Goal: Task Accomplishment & Management: Manage account settings

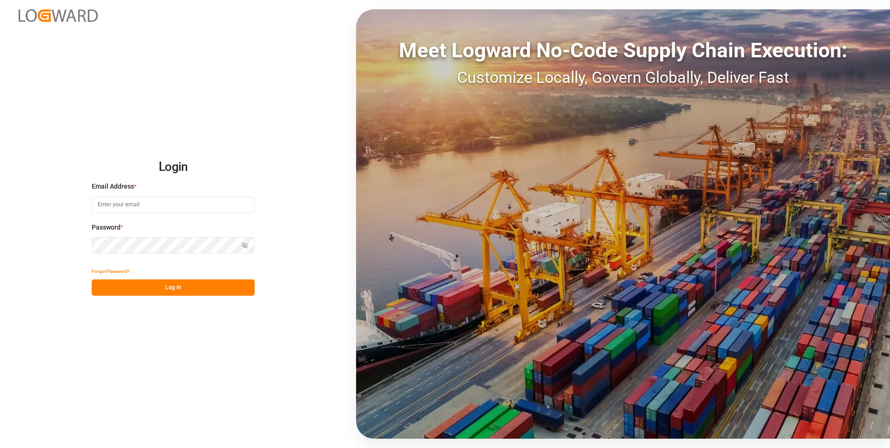
type input "[PERSON_NAME][EMAIL_ADDRESS][PERSON_NAME][DOMAIN_NAME]"
click at [246, 243] on div "Show password" at bounding box center [173, 245] width 163 height 16
click at [221, 286] on button "Log In" at bounding box center [173, 287] width 163 height 16
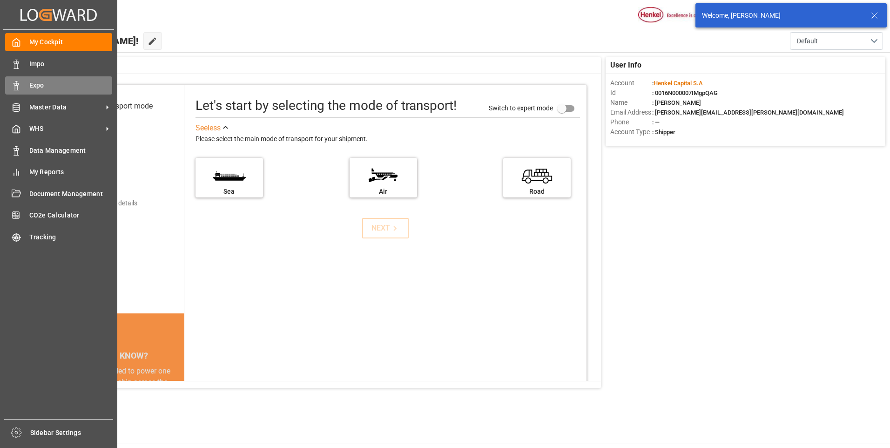
click at [15, 91] on div "Expo Expo" at bounding box center [58, 85] width 107 height 18
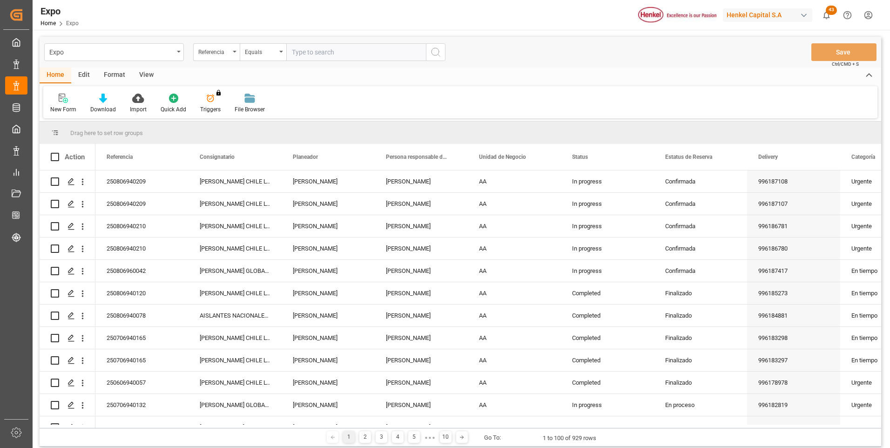
click at [349, 53] on input "text" at bounding box center [356, 52] width 140 height 18
type input "250906940020"
click at [431, 53] on circle "search button" at bounding box center [434, 51] width 7 height 7
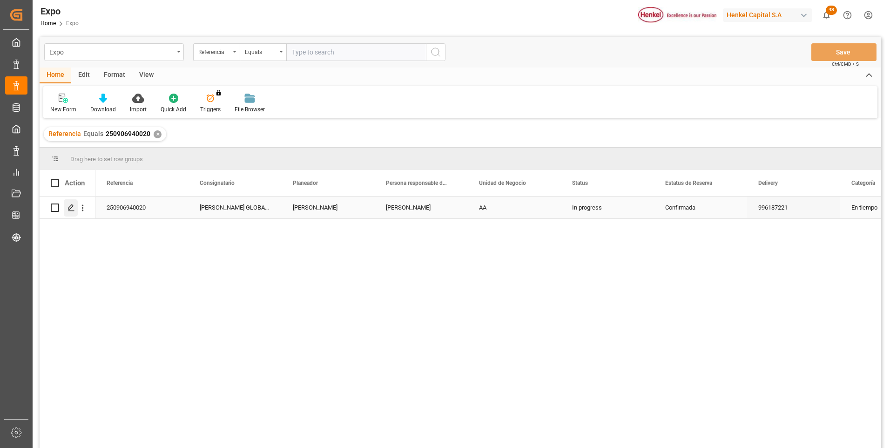
click at [72, 206] on icon "Press SPACE to select this row." at bounding box center [70, 207] width 7 height 7
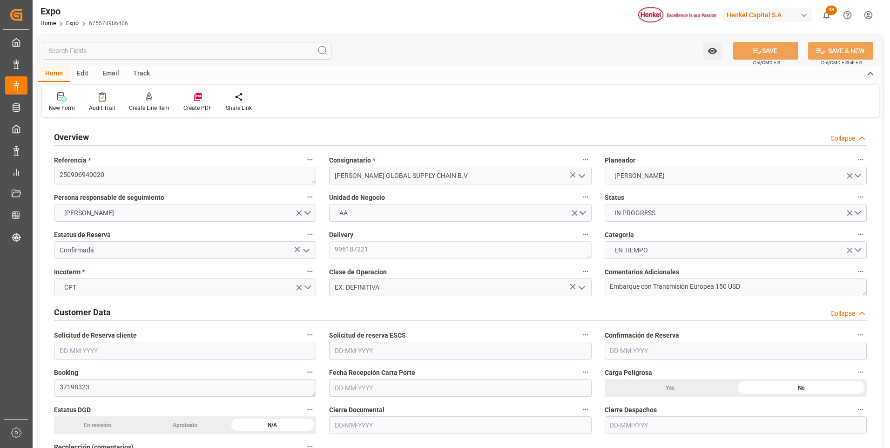
type input "6367.94"
type input "8755.92"
type input "10"
type input "9306172"
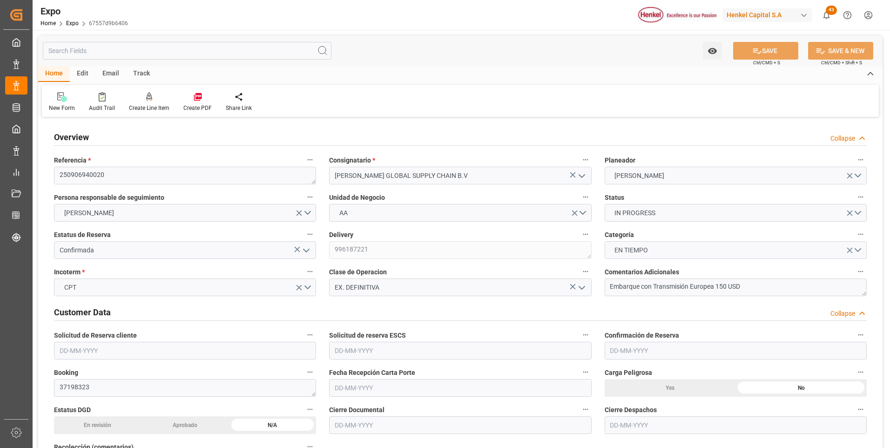
type input "9306172"
type input "MXATM"
type input "PLGDY"
type input "9292149"
type input "[DATE]"
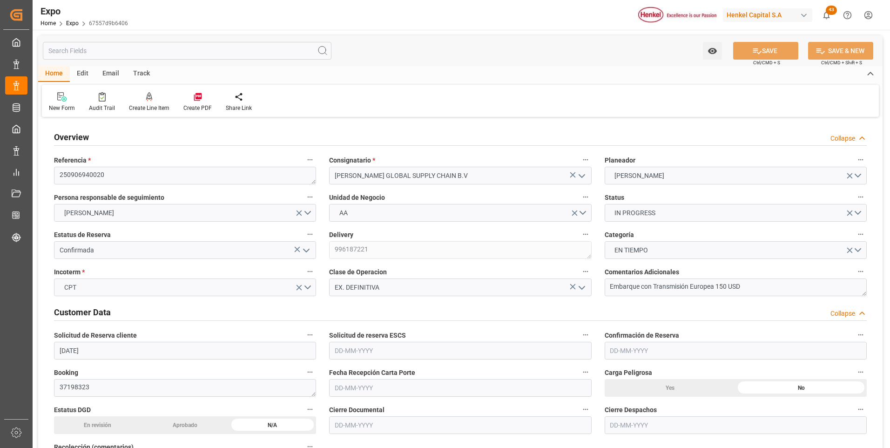
type input "[DATE]"
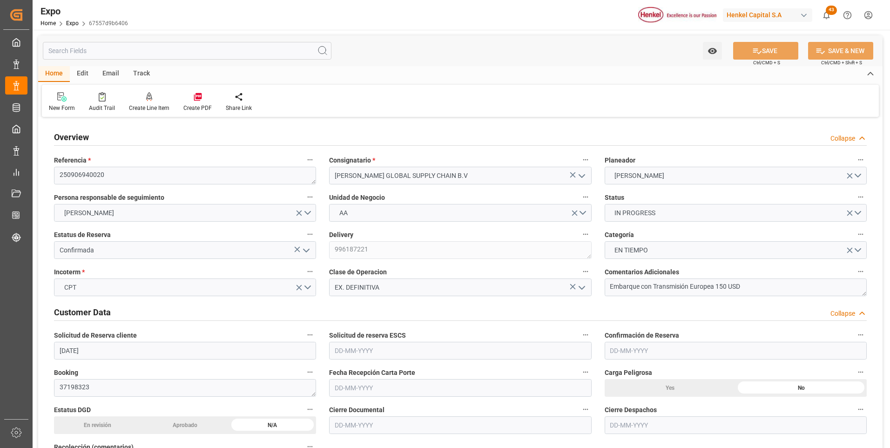
type input "[DATE]"
type input "[DATE] 00:00"
type input "[DATE]"
type input "[DATE] 12:25"
type input "[DATE]"
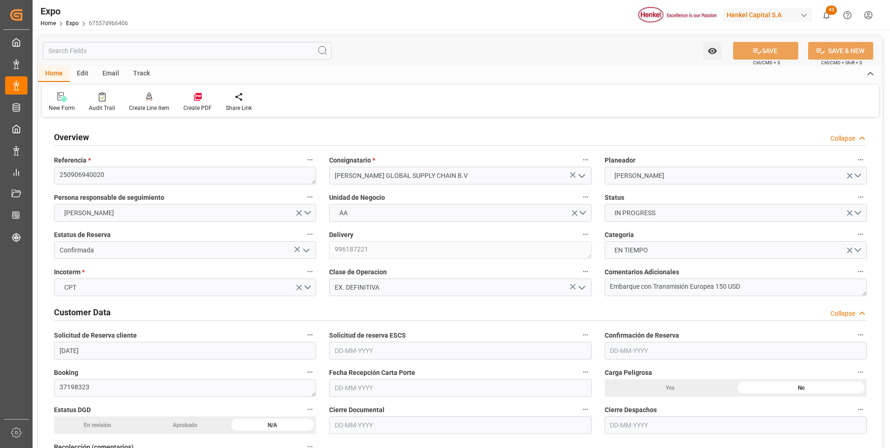
type input "[DATE]"
type input "[DATE] 09:00"
type input "[DATE] 00:00"
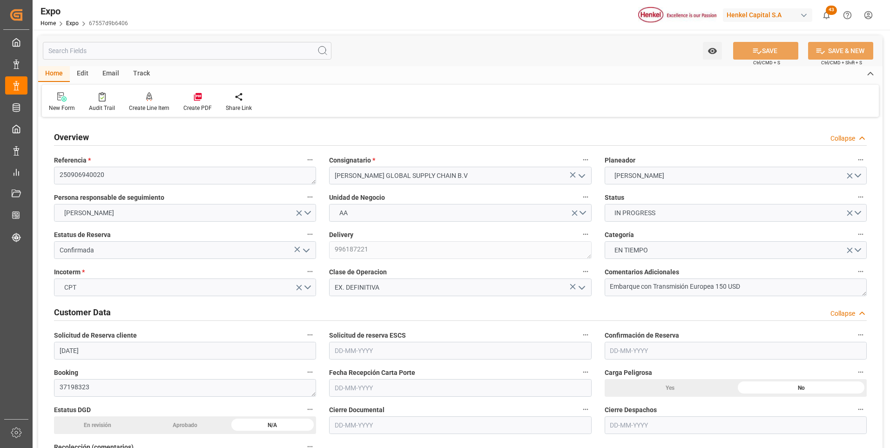
type input "[DATE] 10:42"
type input "[DATE] 23:00"
type input "[DATE] 00:00"
type input "[DATE] 21:55"
type input "[DATE] 11:14"
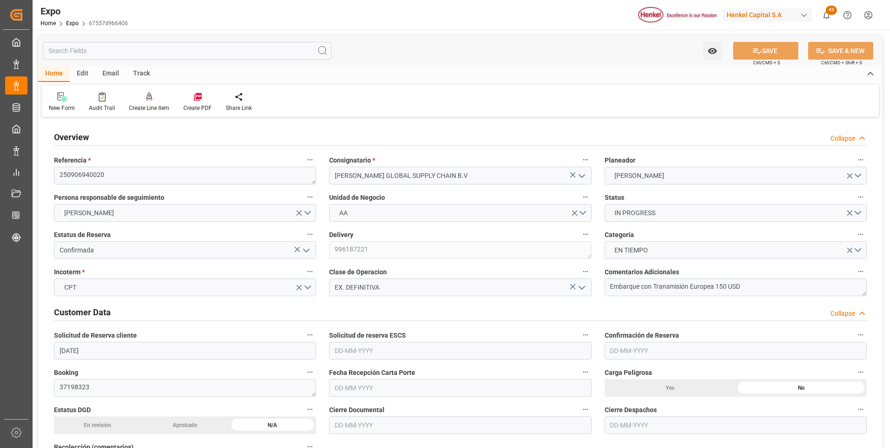
type input "[DATE] 23:25"
type input "[DATE] 10:00"
type input "[DATE] 11:11"
type input "[DATE] 14:00"
type input "[DATE] 05:35"
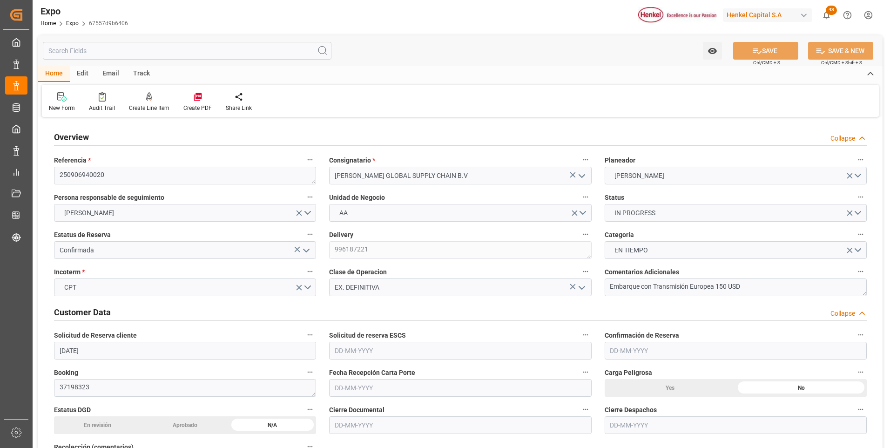
type input "[DATE] 07:00"
type input "[DATE] 23:00"
type input "[DATE] 10:26"
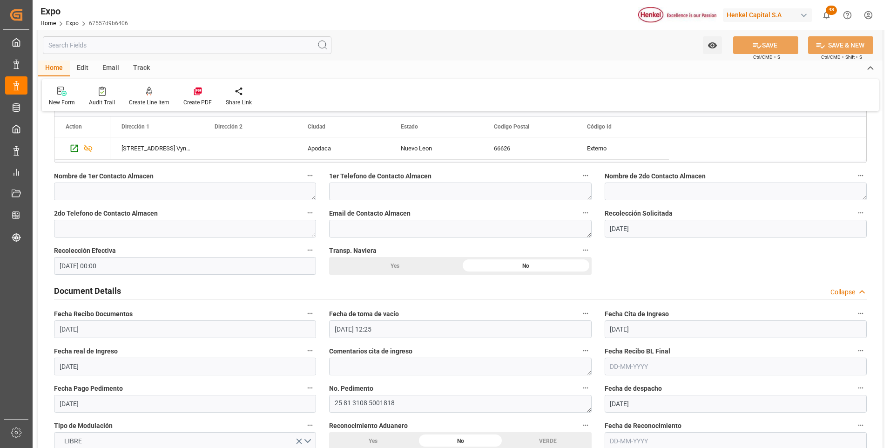
scroll to position [838, 0]
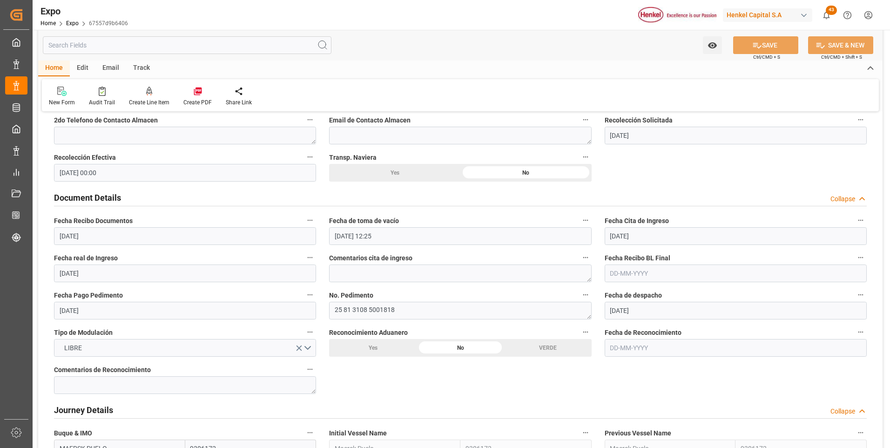
click at [632, 273] on input "text" at bounding box center [735, 273] width 262 height 18
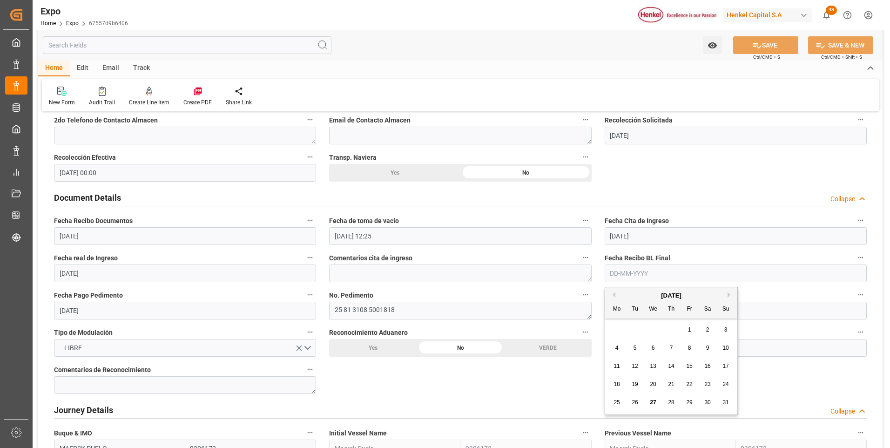
click at [619, 401] on span "25" at bounding box center [616, 402] width 6 height 7
type input "[DATE]"
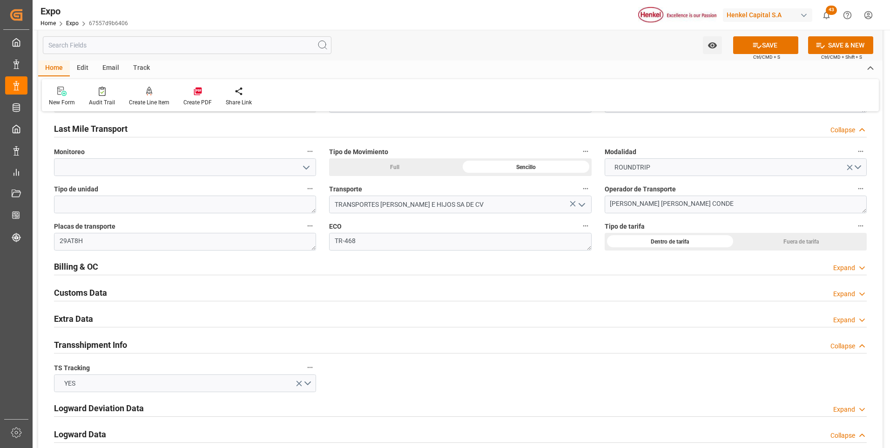
scroll to position [1536, 0]
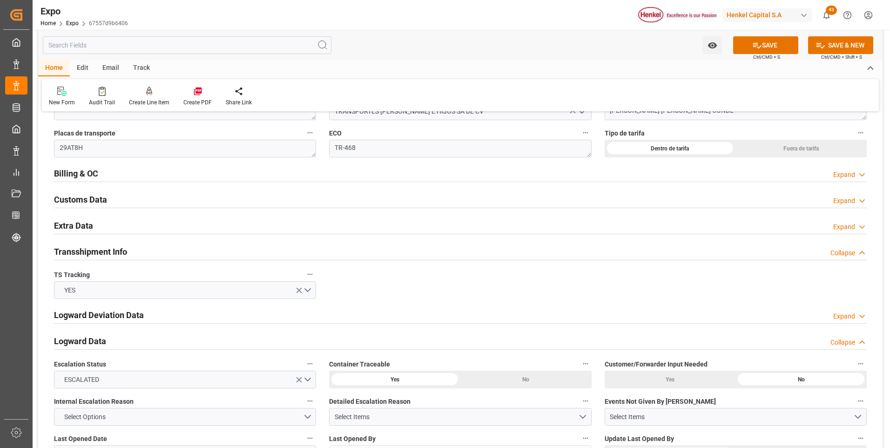
click at [844, 176] on div "Expand" at bounding box center [844, 175] width 22 height 10
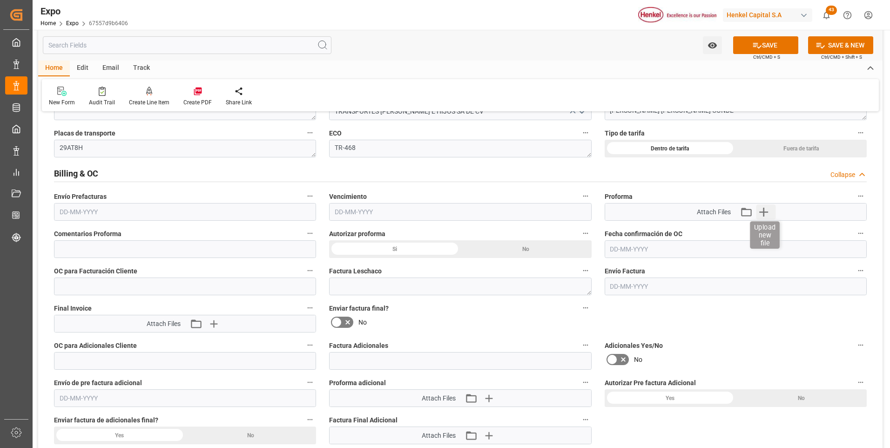
click at [766, 210] on icon "button" at bounding box center [763, 211] width 15 height 15
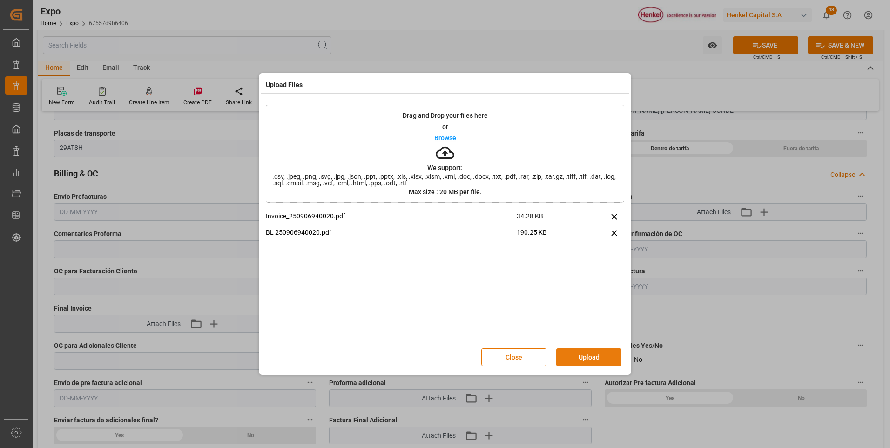
click at [581, 349] on button "Upload" at bounding box center [588, 357] width 65 height 18
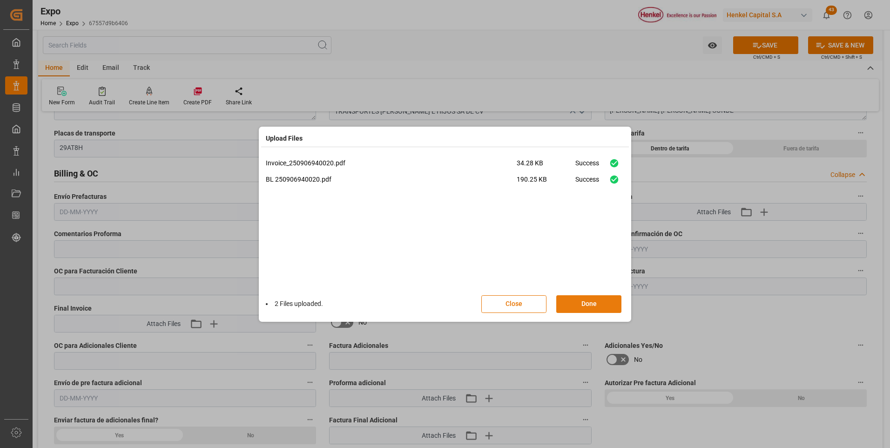
click at [570, 302] on button "Done" at bounding box center [588, 304] width 65 height 18
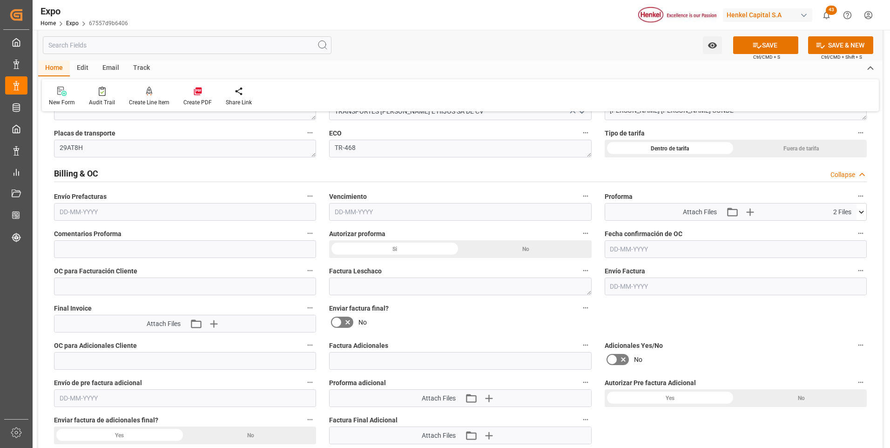
click at [80, 208] on input "text" at bounding box center [185, 212] width 262 height 18
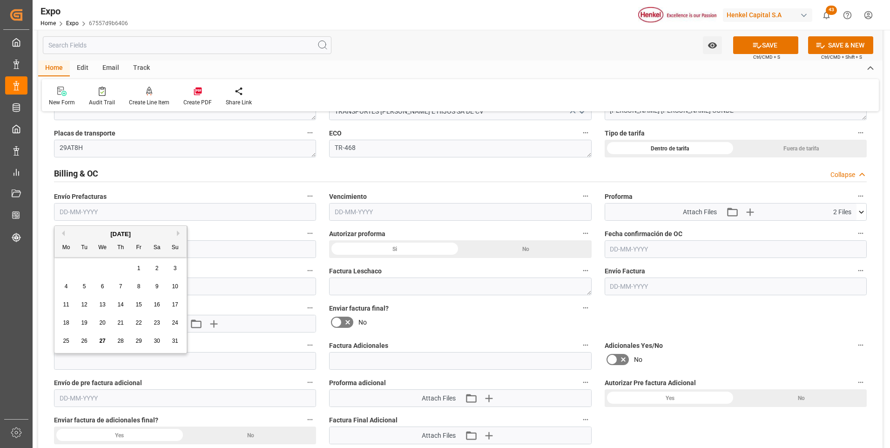
click at [103, 337] on span "27" at bounding box center [102, 340] width 6 height 7
type input "[DATE]"
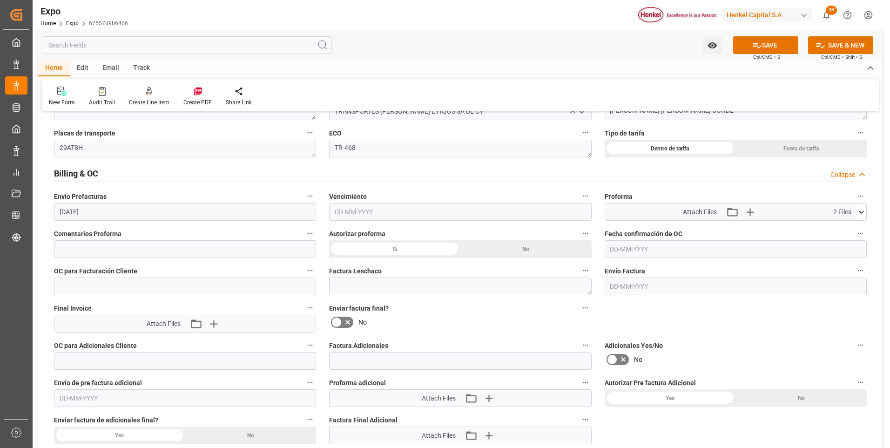
click at [353, 212] on input "text" at bounding box center [460, 212] width 262 height 18
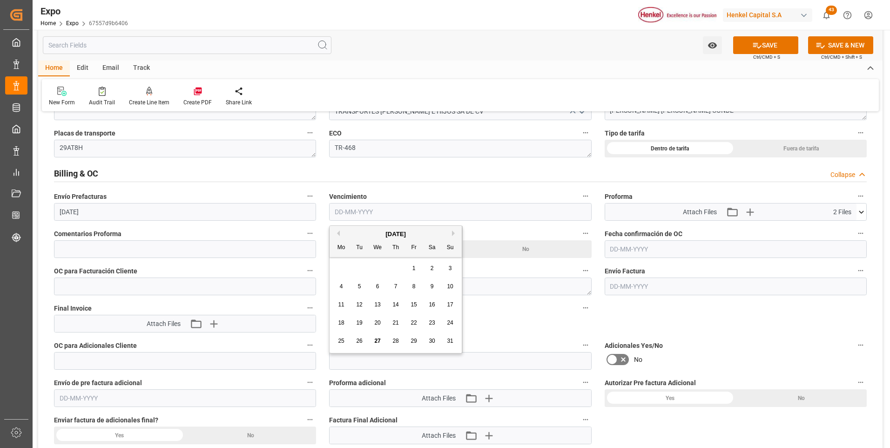
click at [453, 233] on button "Next Month" at bounding box center [455, 233] width 6 height 6
click at [338, 265] on div "1" at bounding box center [341, 268] width 12 height 11
type input "[DATE]"
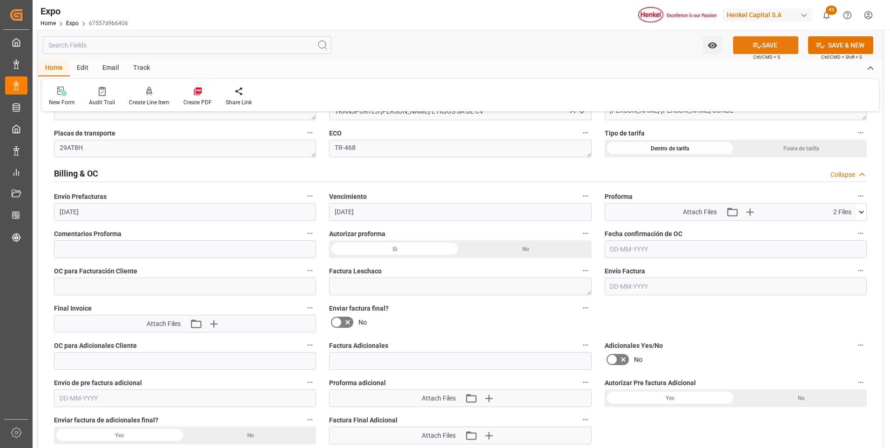
click at [740, 42] on button "SAVE" at bounding box center [765, 45] width 65 height 18
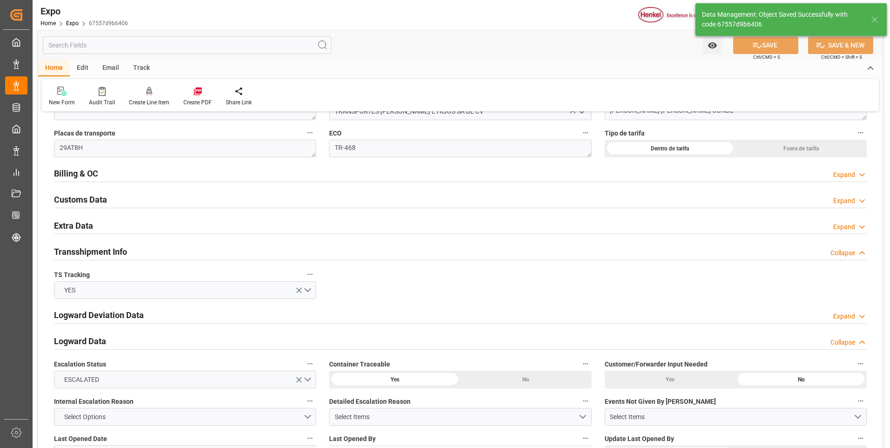
type textarea "[PERSON_NAME]"
type input "[DATE] 17:22"
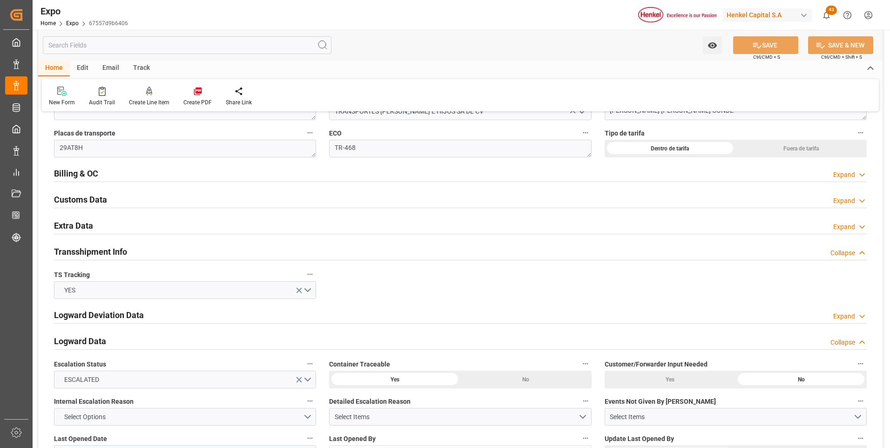
click at [862, 174] on icon at bounding box center [861, 175] width 9 height 10
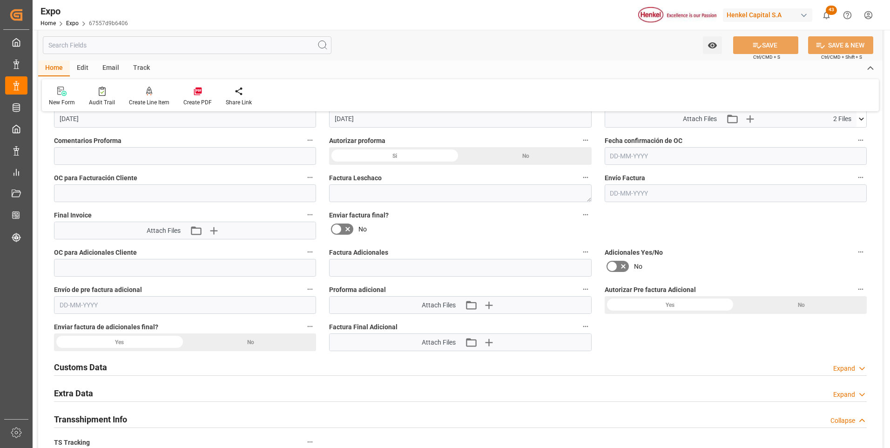
scroll to position [1768, 0]
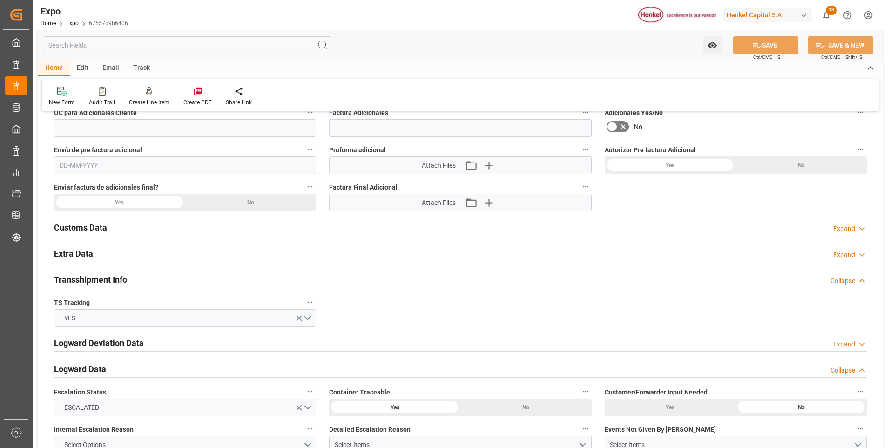
click at [849, 257] on div "Expand" at bounding box center [844, 255] width 22 height 10
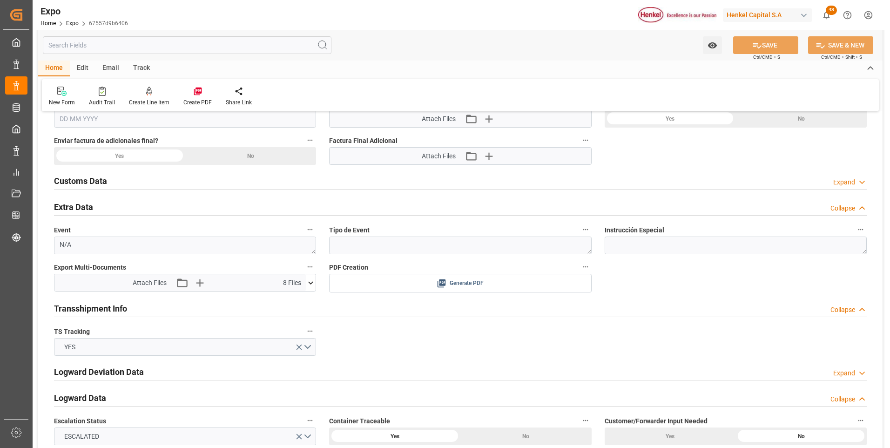
scroll to position [1908, 0]
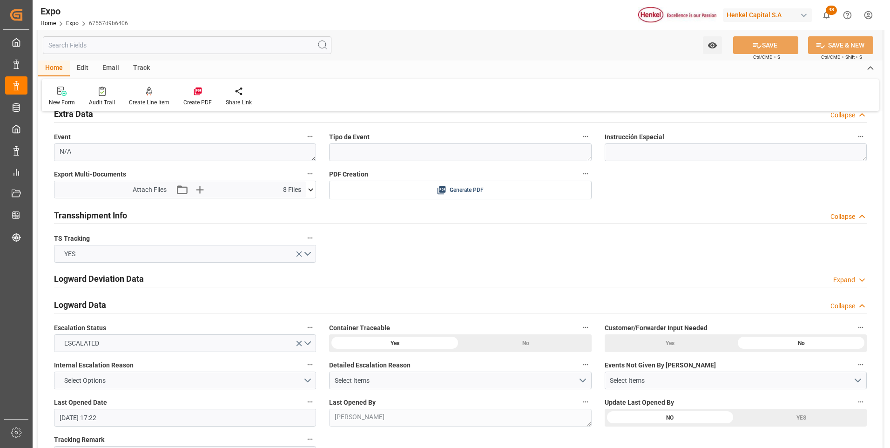
click at [309, 189] on icon at bounding box center [311, 190] width 10 height 10
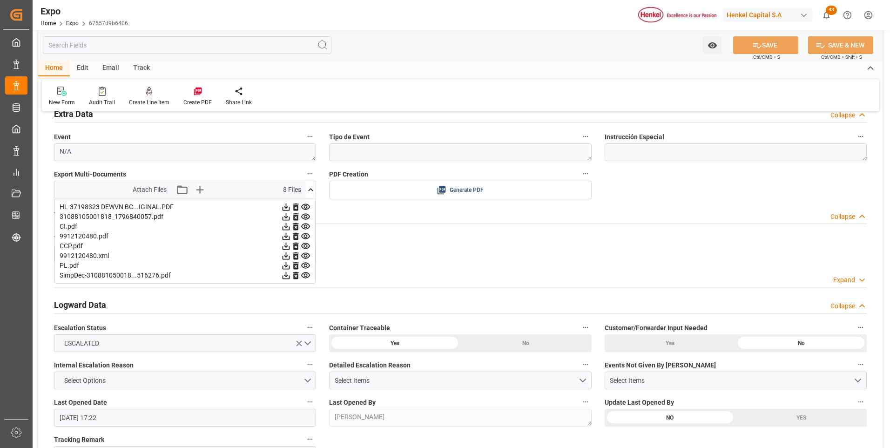
click at [492, 242] on div "Overview Collapse Referencia * 250906940020 Consignatario * [PERSON_NAME] GLOBA…" at bounding box center [460, 165] width 844 height 3906
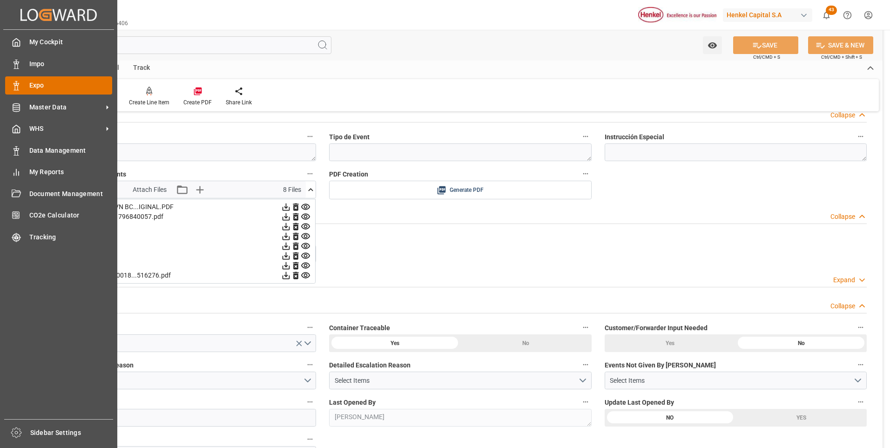
click at [13, 87] on icon at bounding box center [16, 85] width 9 height 9
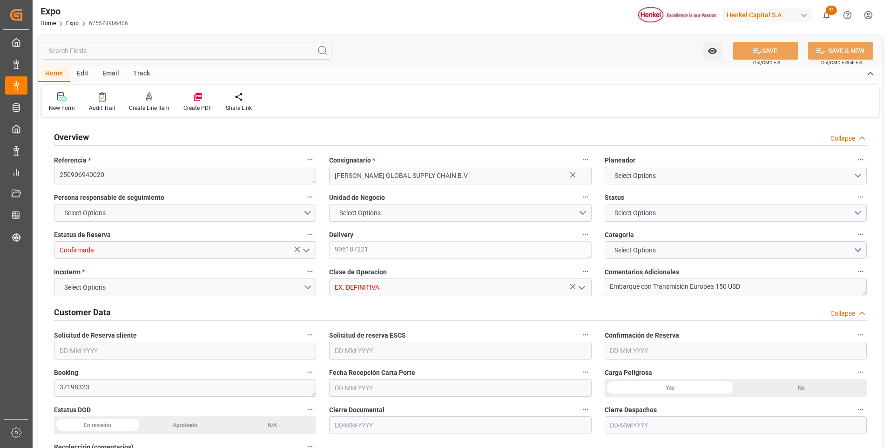
type input "6367.94"
type input "8755.92"
type input "10"
type input "9306172"
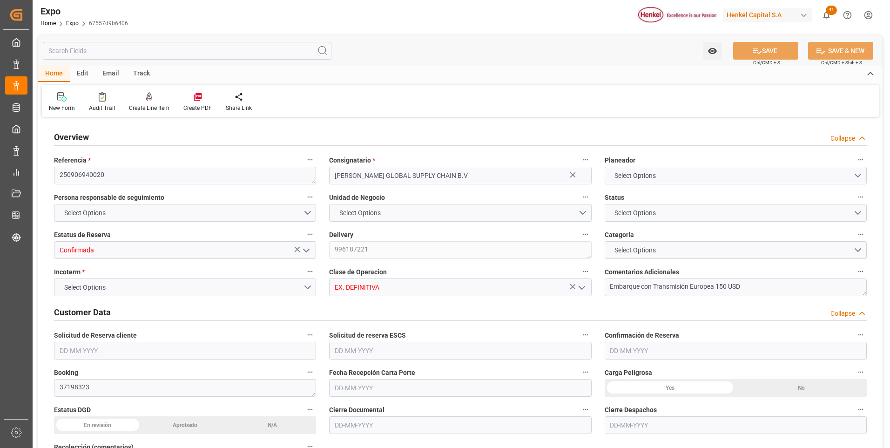
type input "9306172"
type input "MXATM"
type input "PLGDY"
type input "9292149"
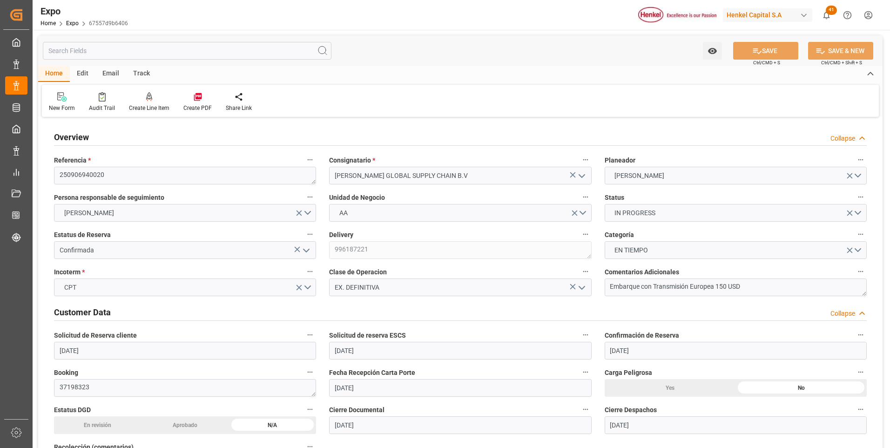
type input "[DATE]"
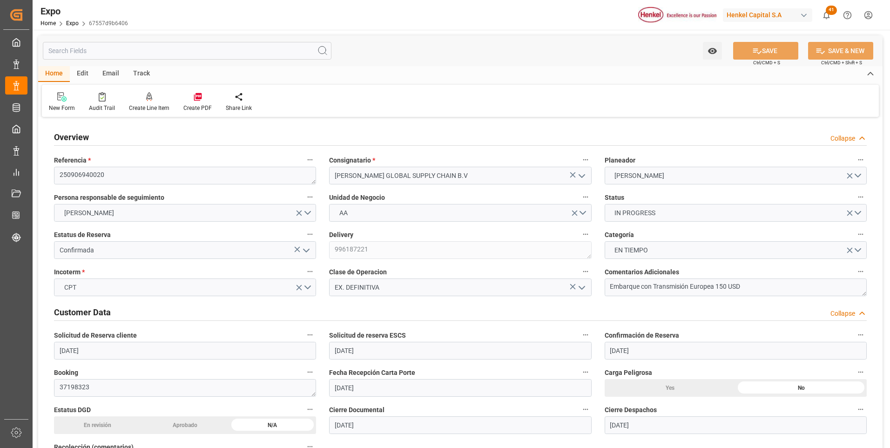
type input "[DATE]"
type input "[DATE] 00:00"
type input "[DATE]"
type input "[DATE] 12:25"
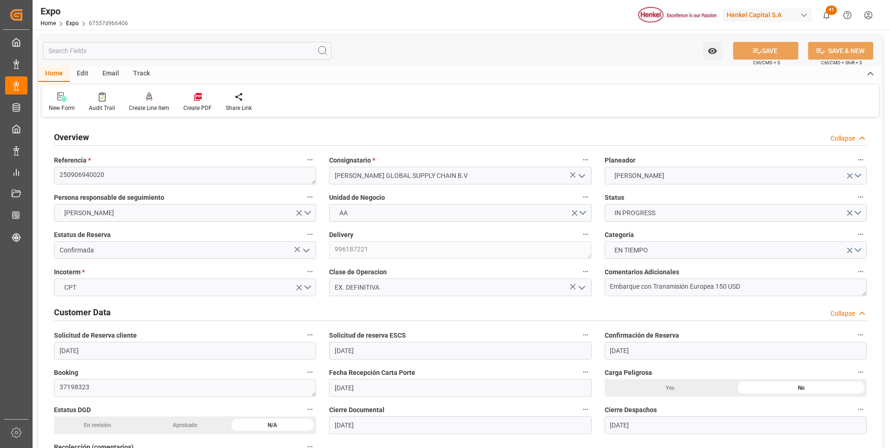
type input "[DATE]"
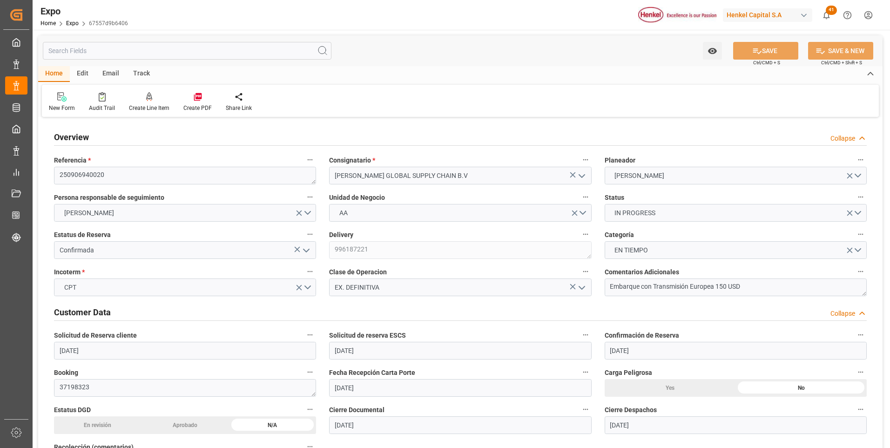
type input "[DATE] 09:00"
type input "[DATE] 00:00"
type input "[DATE] 10:42"
type input "[DATE] 23:00"
type input "[DATE] 00:00"
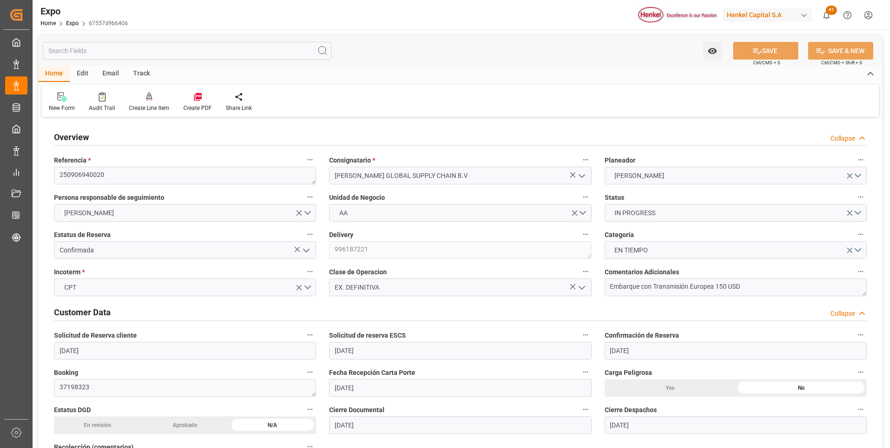
type input "[DATE] 17:22"
type input "[DATE] 11:14"
type input "[DATE] 23:25"
type input "[DATE] 10:00"
type input "[DATE] 11:11"
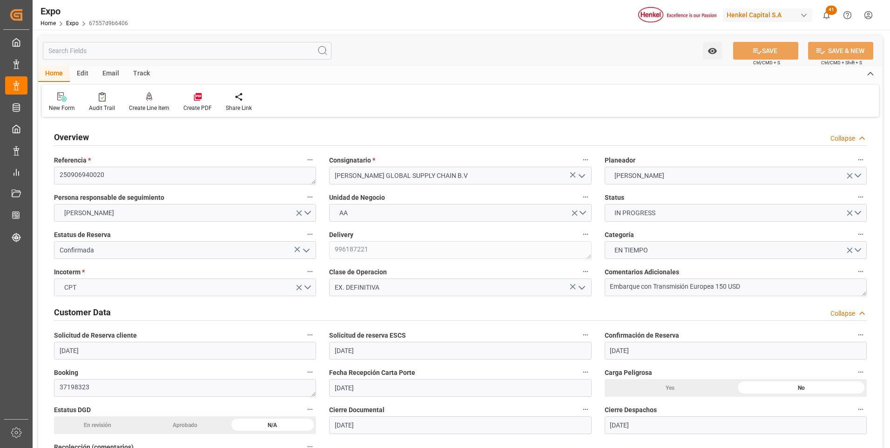
type input "[DATE] 14:00"
type input "[DATE] 05:35"
type input "[DATE] 07:00"
type input "[DATE] 23:00"
type input "[DATE] 10:26"
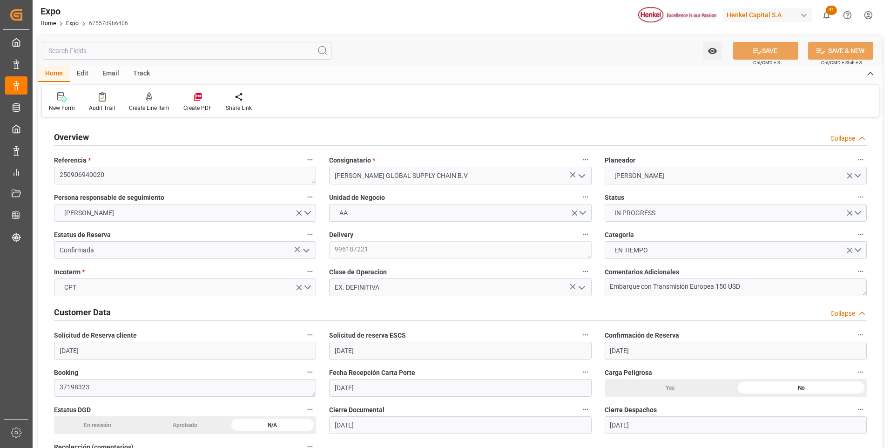
type input "[DATE] 10:26"
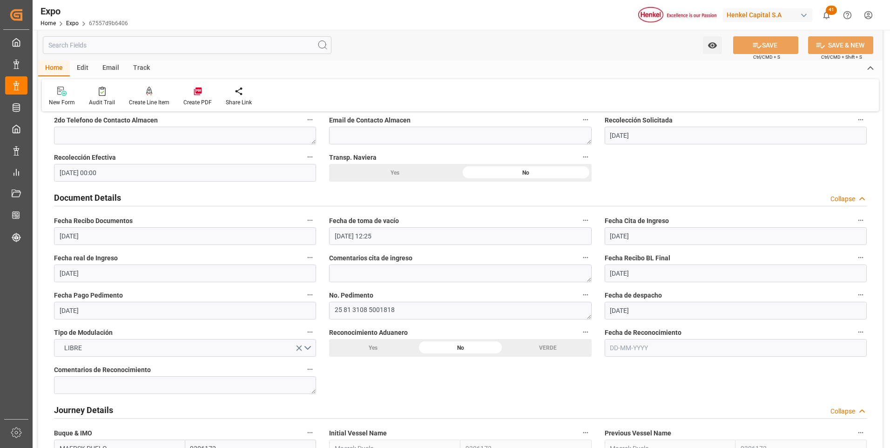
scroll to position [931, 0]
